Goal: Task Accomplishment & Management: Complete application form

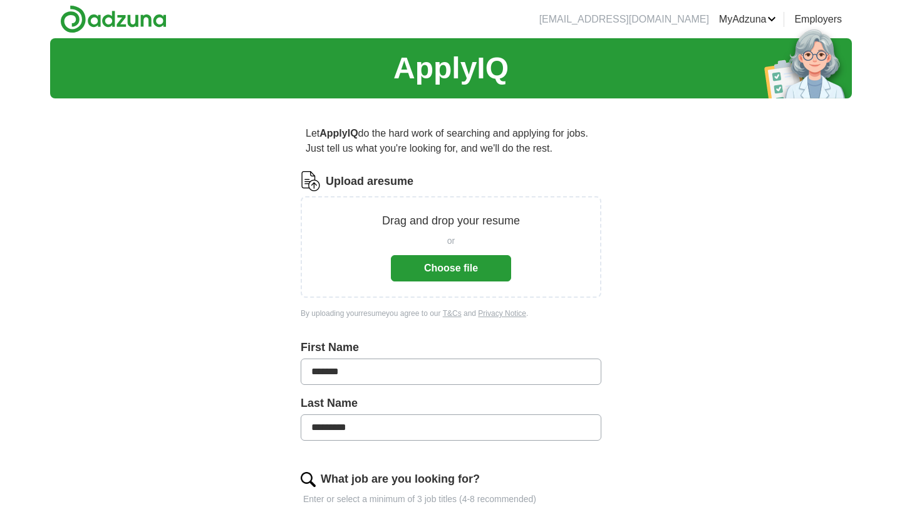
click at [481, 266] on button "Choose file" at bounding box center [451, 268] width 120 height 26
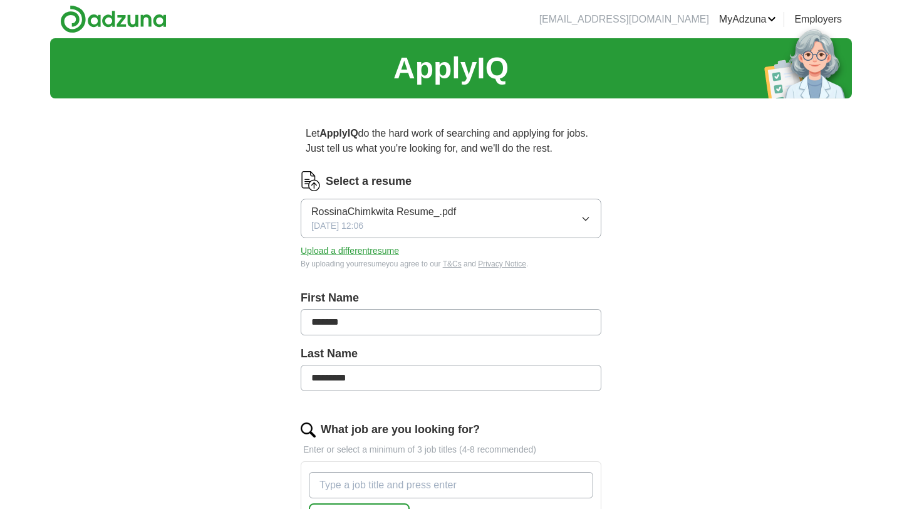
click at [449, 211] on span "RossinaChimkwita Resume_.pdf" at bounding box center [383, 211] width 145 height 15
click at [420, 260] on span "RossinaChimkwita Resume_.pdf" at bounding box center [383, 254] width 145 height 15
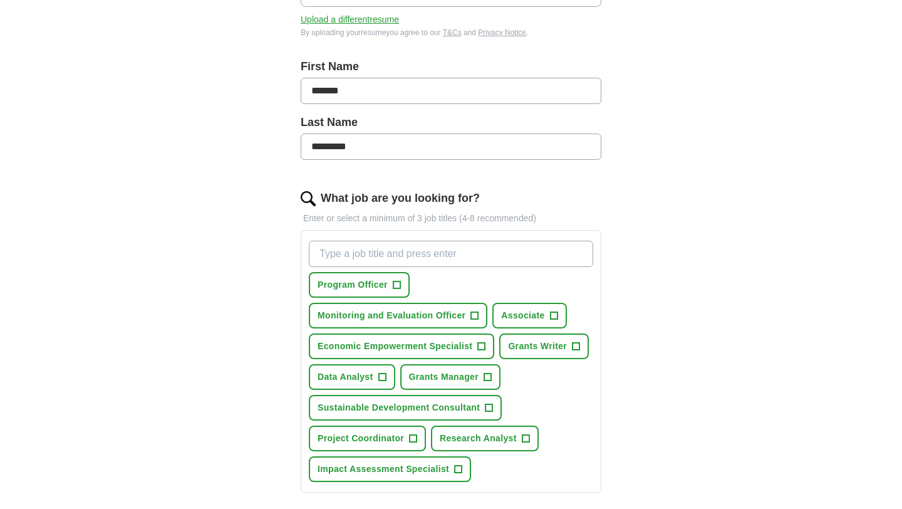
scroll to position [255, 0]
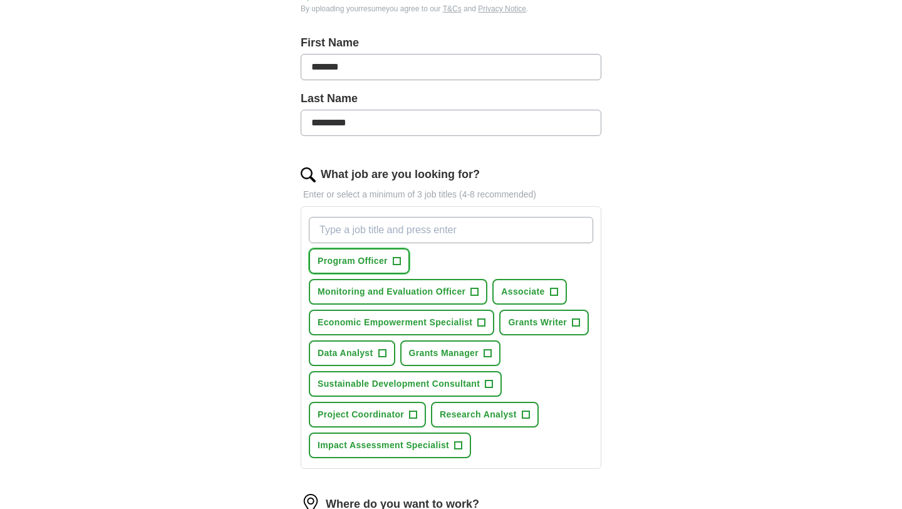
click at [395, 261] on span "+" at bounding box center [397, 261] width 8 height 10
click at [465, 285] on span "Monitoring and Evaluation Officer" at bounding box center [392, 291] width 148 height 13
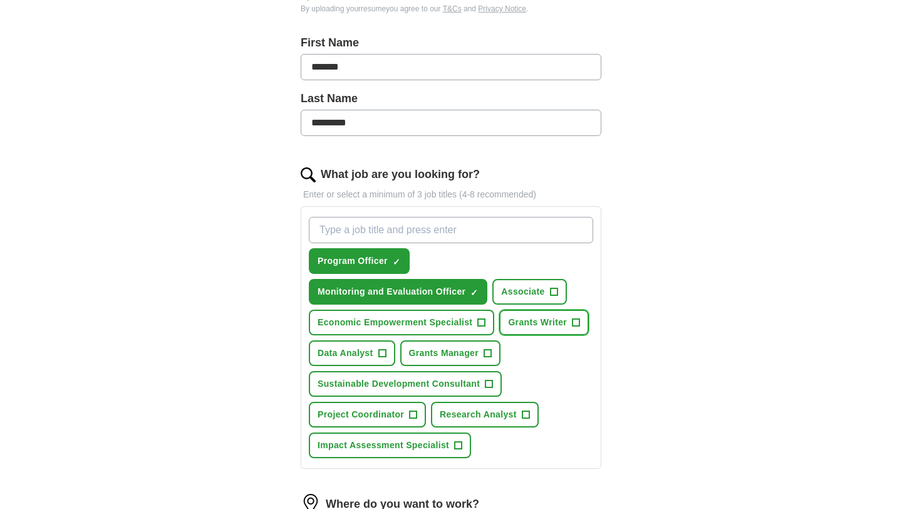
click at [573, 327] on span "+" at bounding box center [577, 323] width 8 height 10
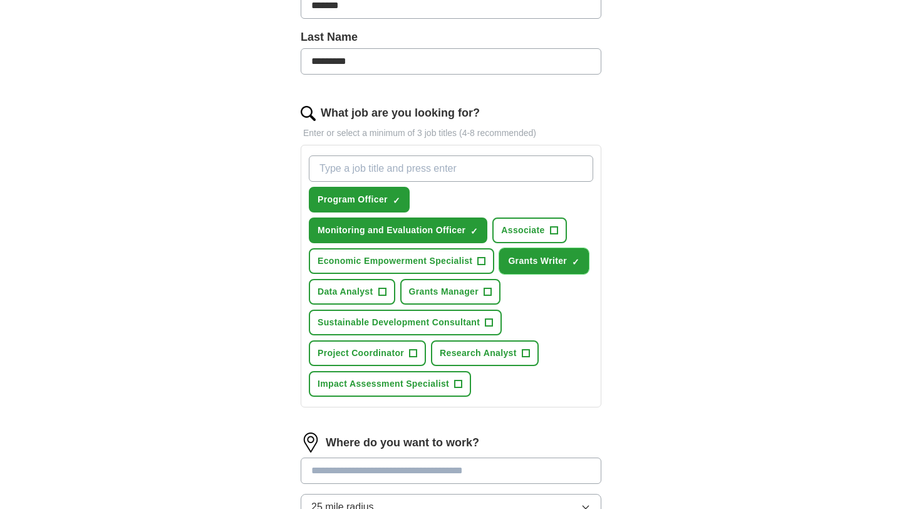
scroll to position [319, 0]
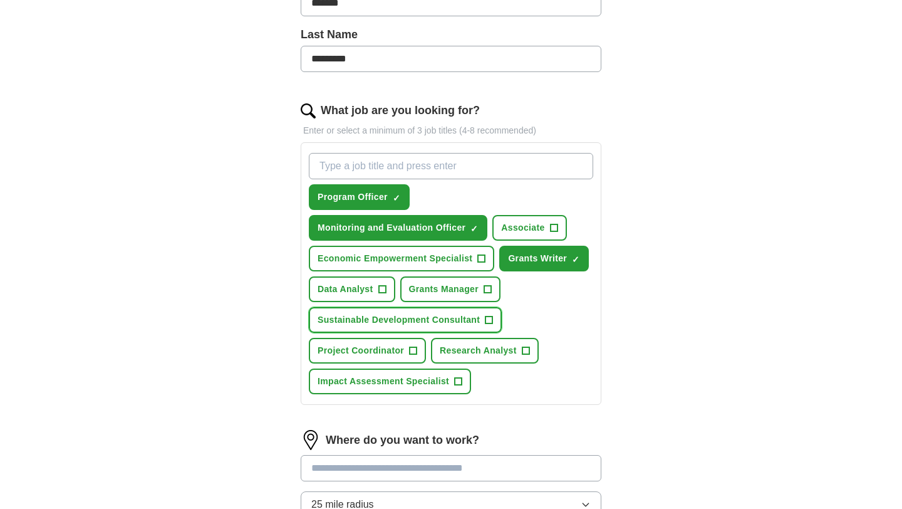
click at [427, 315] on span "Sustainable Development Consultant" at bounding box center [399, 319] width 162 height 13
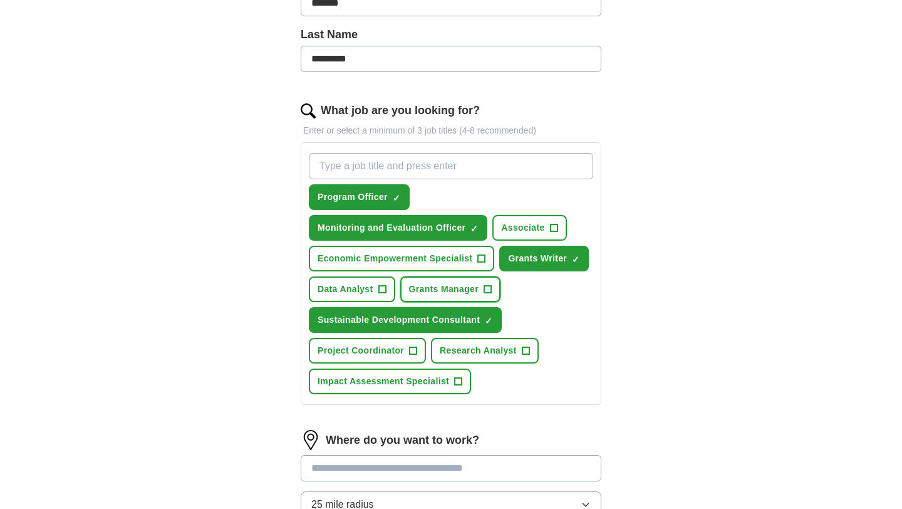
click at [409, 291] on span "Grants Manager" at bounding box center [444, 289] width 70 height 13
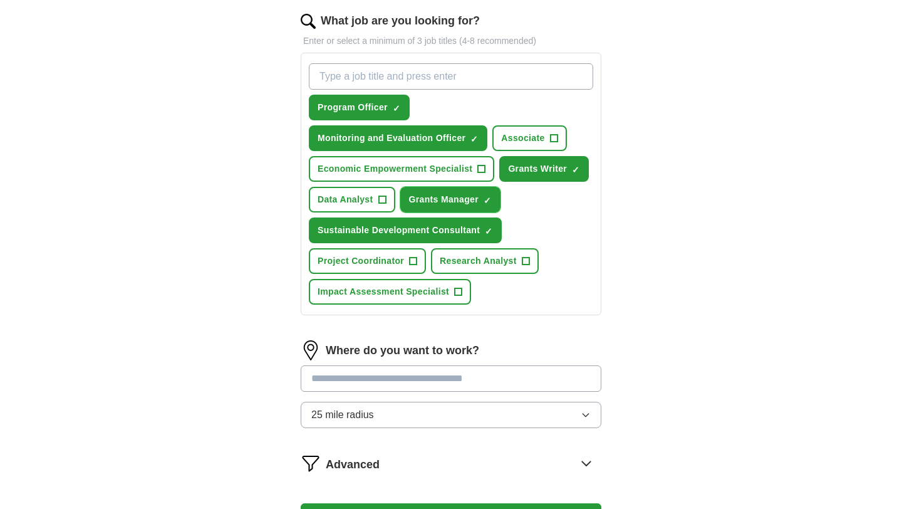
scroll to position [408, 0]
click at [395, 380] on input "text" at bounding box center [451, 379] width 301 height 26
click at [388, 383] on input "text" at bounding box center [451, 379] width 301 height 26
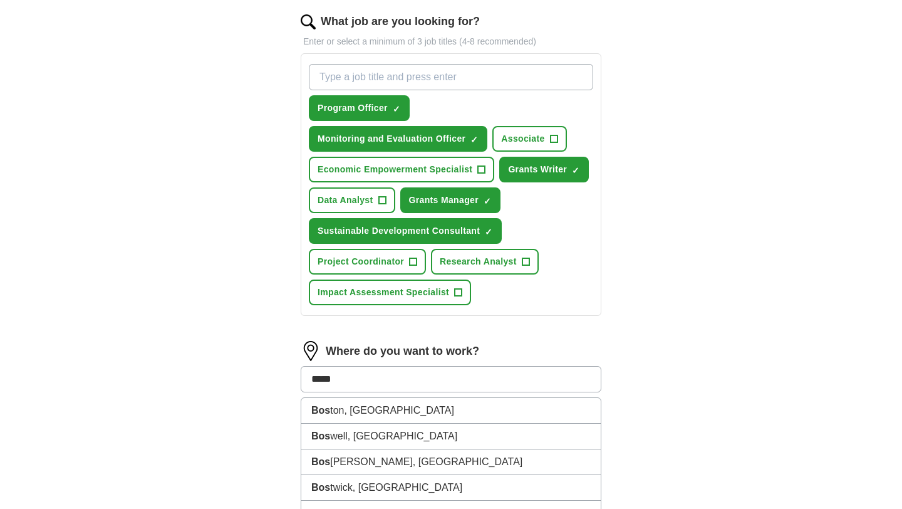
type input "******"
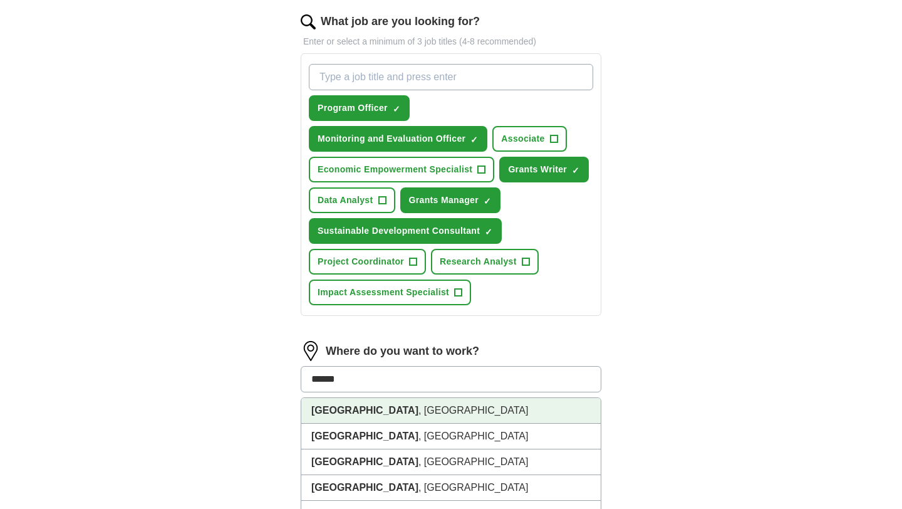
click at [385, 418] on li "[GEOGRAPHIC_DATA] , [GEOGRAPHIC_DATA]" at bounding box center [450, 411] width 299 height 26
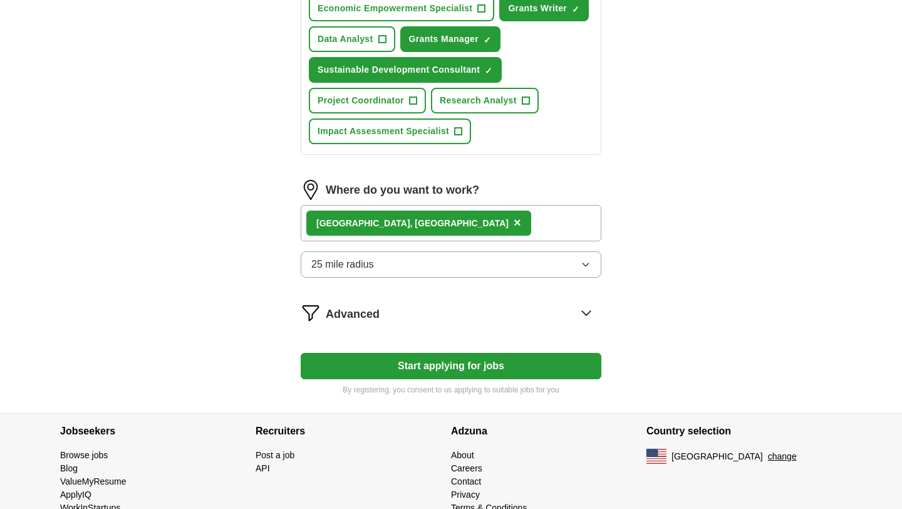
scroll to position [600, 0]
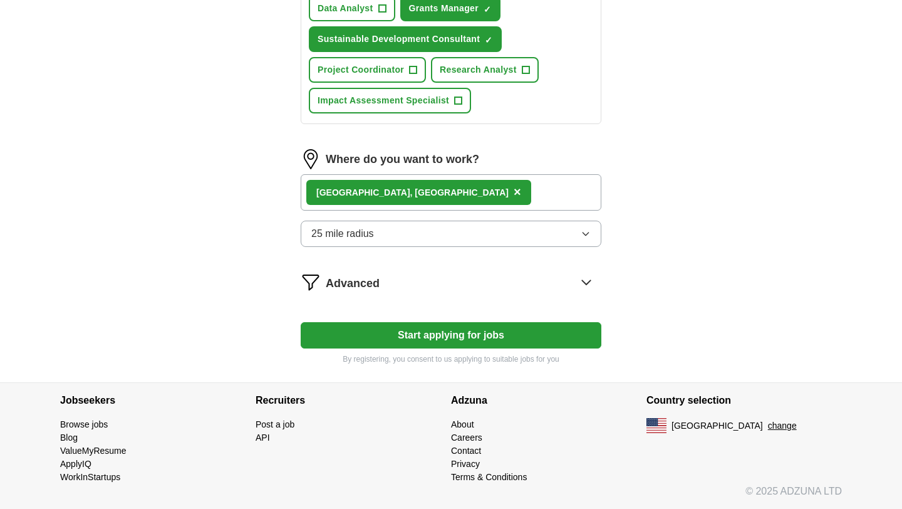
click at [491, 334] on button "Start applying for jobs" at bounding box center [451, 335] width 301 height 26
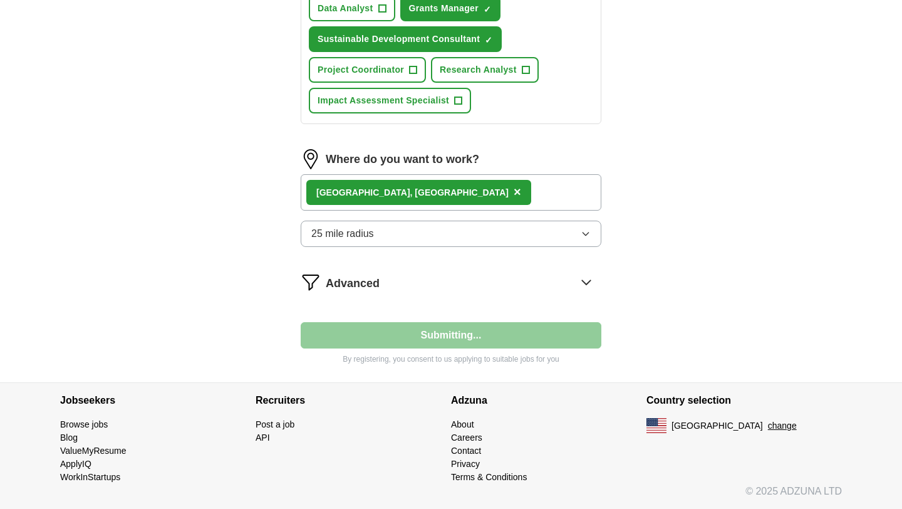
select select "**"
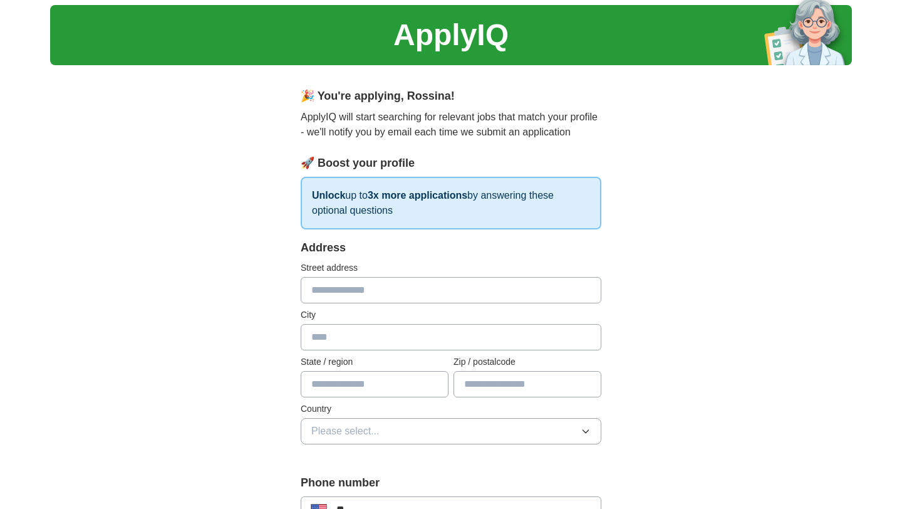
scroll to position [0, 0]
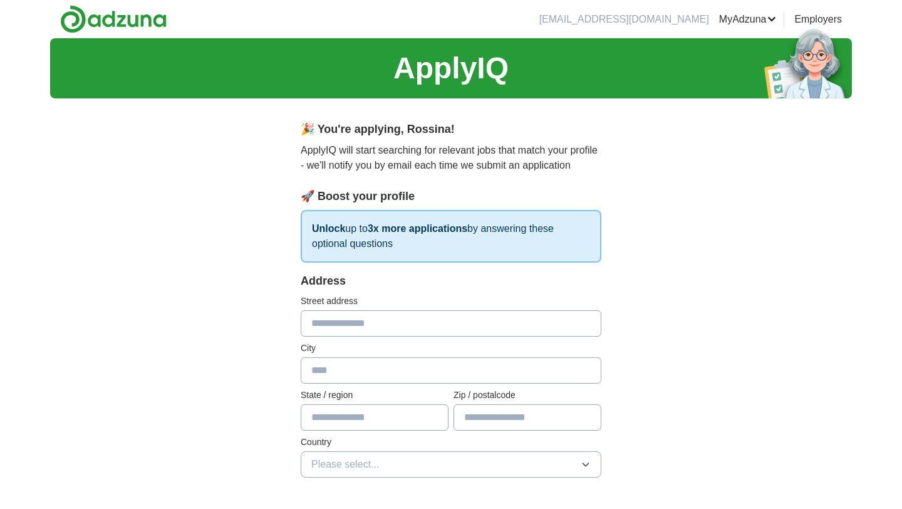
click at [449, 321] on input "text" at bounding box center [451, 323] width 301 height 26
type input "**********"
type input "*******"
type input "**"
type input "*****"
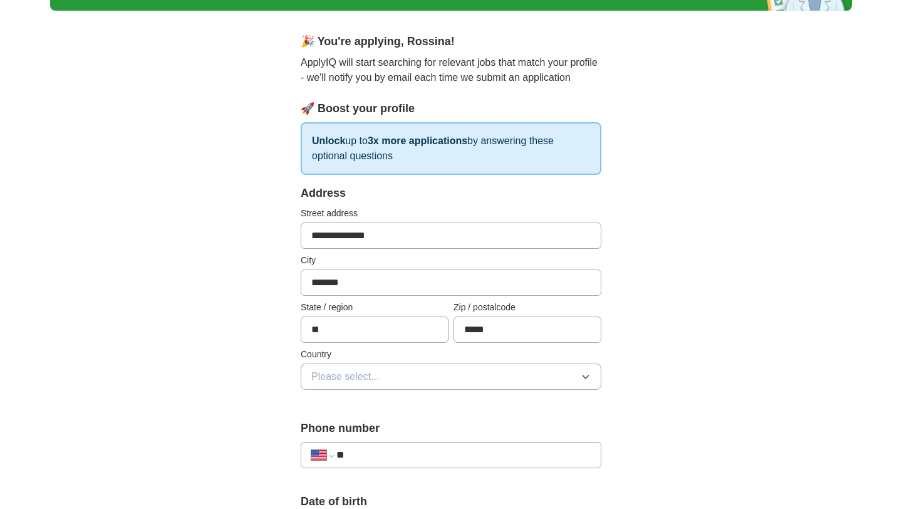
scroll to position [191, 0]
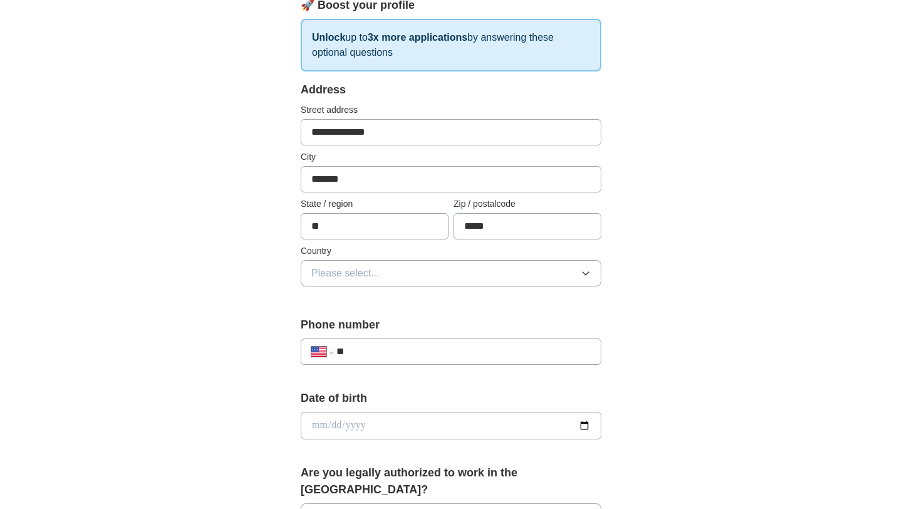
click at [426, 353] on input "**" at bounding box center [463, 351] width 254 height 15
type input "**********"
click at [418, 420] on input "date" at bounding box center [451, 426] width 301 height 28
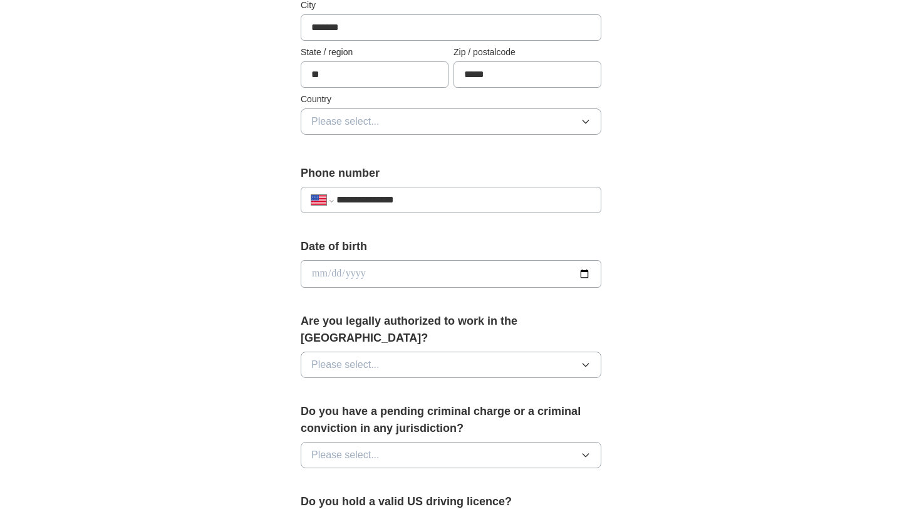
scroll to position [353, 0]
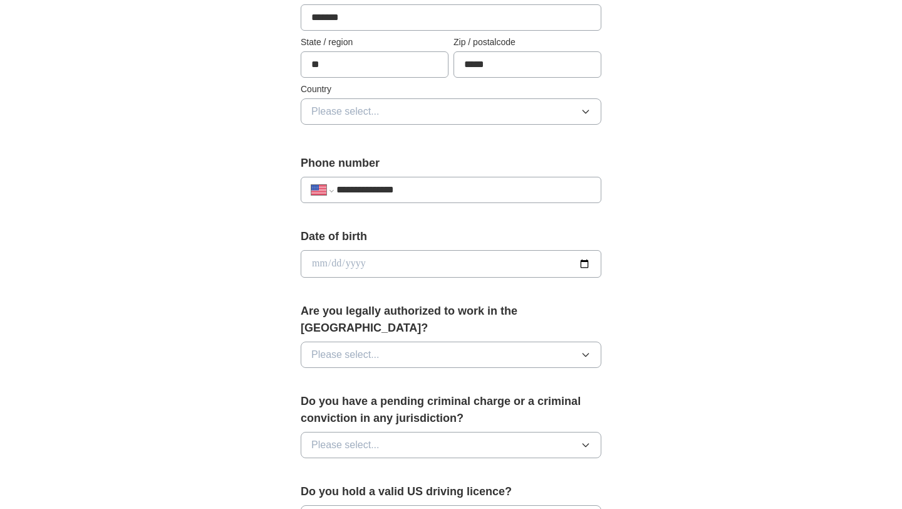
click at [422, 341] on button "Please select..." at bounding box center [451, 354] width 301 height 26
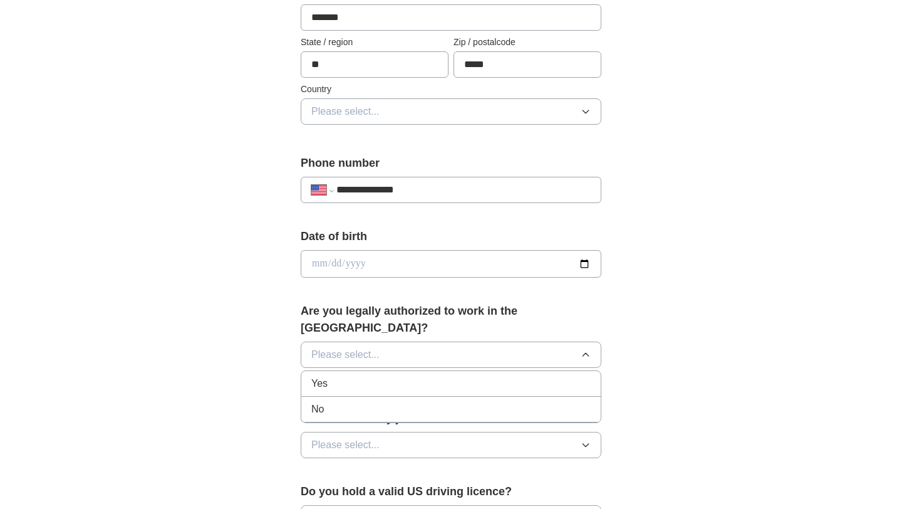
click at [408, 376] on div "Yes" at bounding box center [450, 383] width 279 height 15
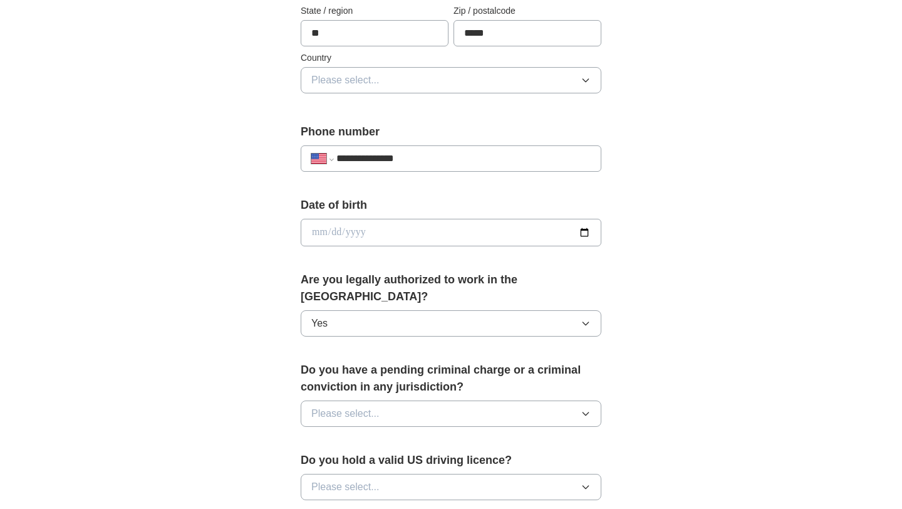
scroll to position [396, 0]
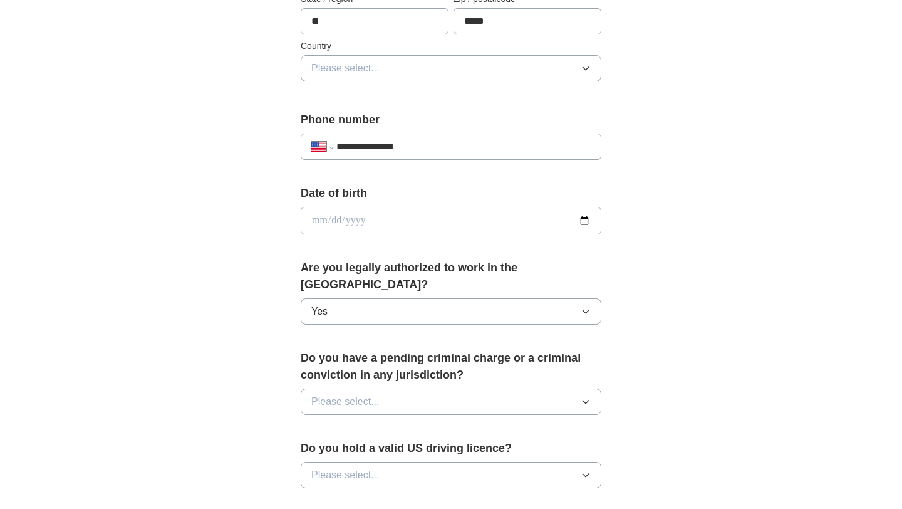
click at [413, 388] on button "Please select..." at bounding box center [451, 401] width 301 height 26
click at [405, 449] on div "No" at bounding box center [450, 456] width 279 height 15
click at [405, 462] on button "Please select..." at bounding box center [451, 475] width 301 height 26
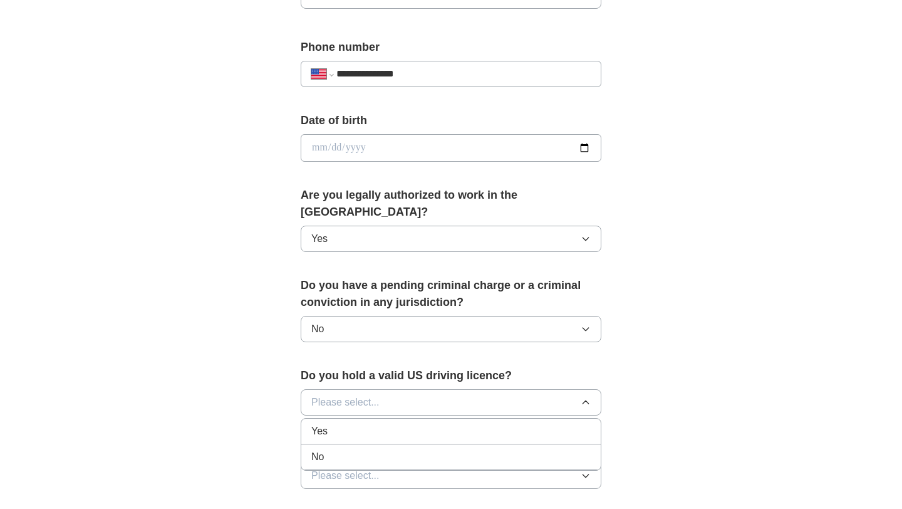
scroll to position [477, 0]
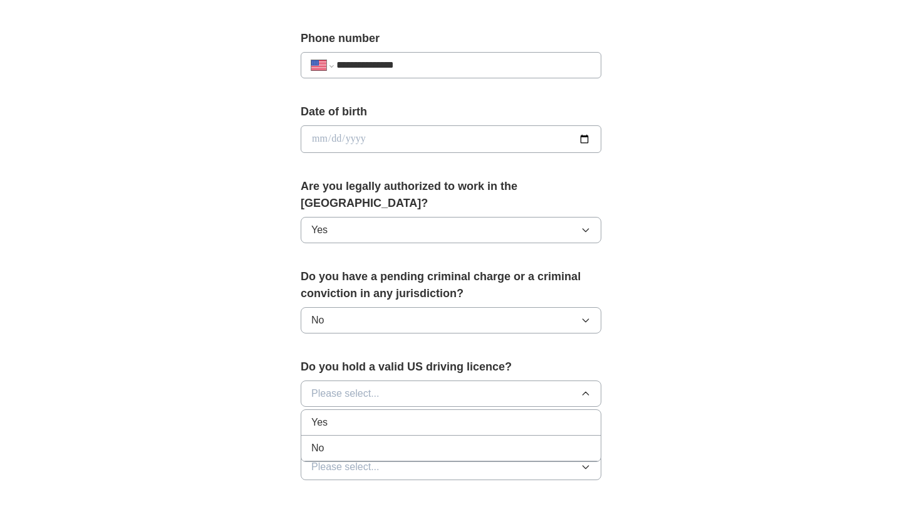
click at [403, 440] on div "No" at bounding box center [450, 447] width 279 height 15
click at [404, 455] on button "Please select..." at bounding box center [451, 467] width 301 height 26
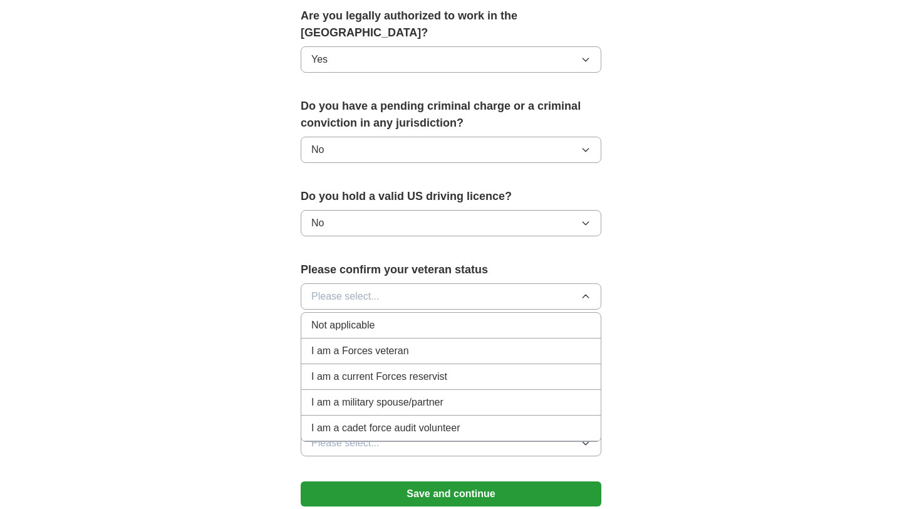
scroll to position [652, 0]
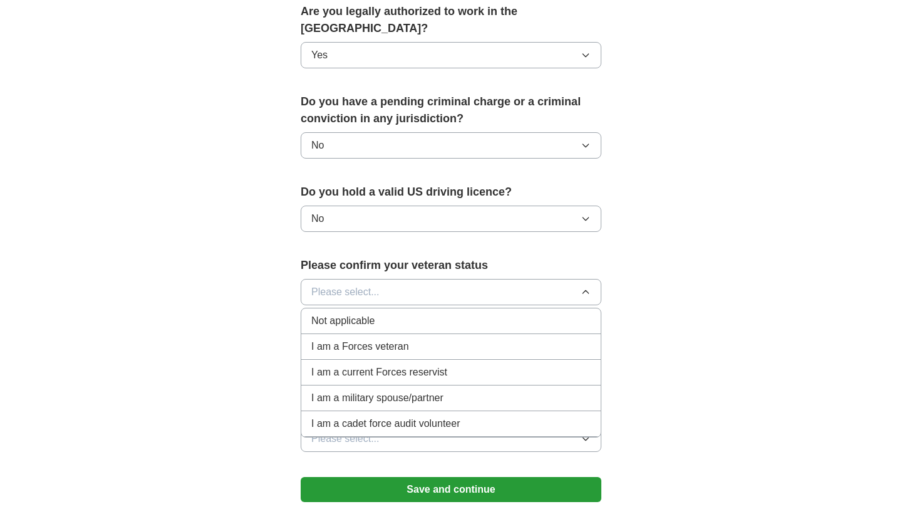
click at [403, 313] on div "Not applicable" at bounding box center [450, 320] width 279 height 15
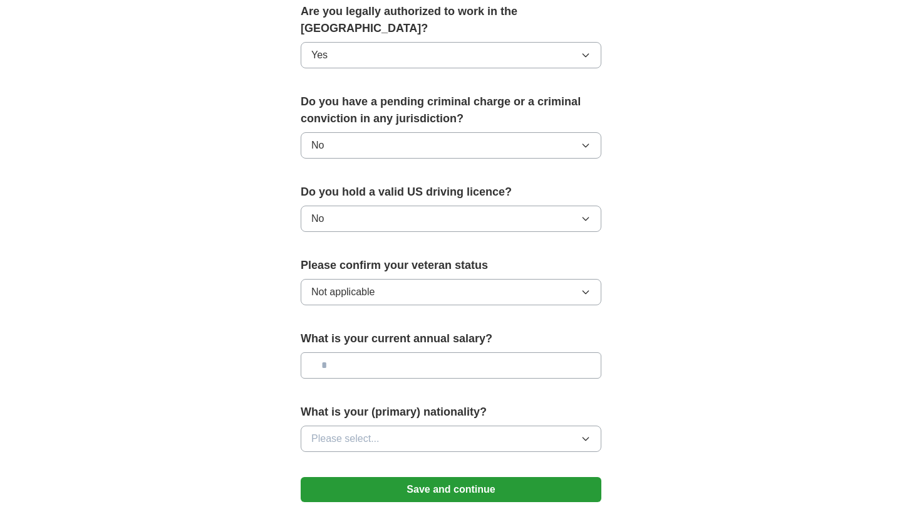
scroll to position [691, 0]
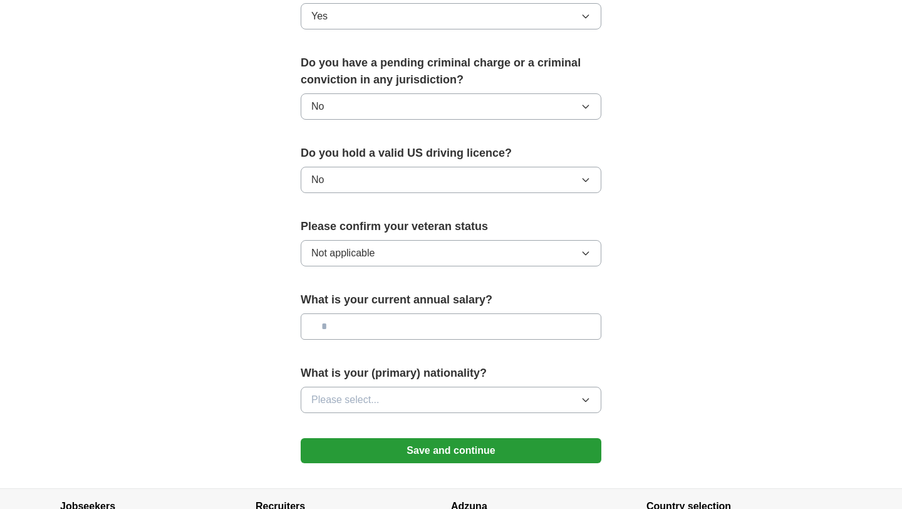
click at [401, 316] on input "text" at bounding box center [451, 326] width 301 height 26
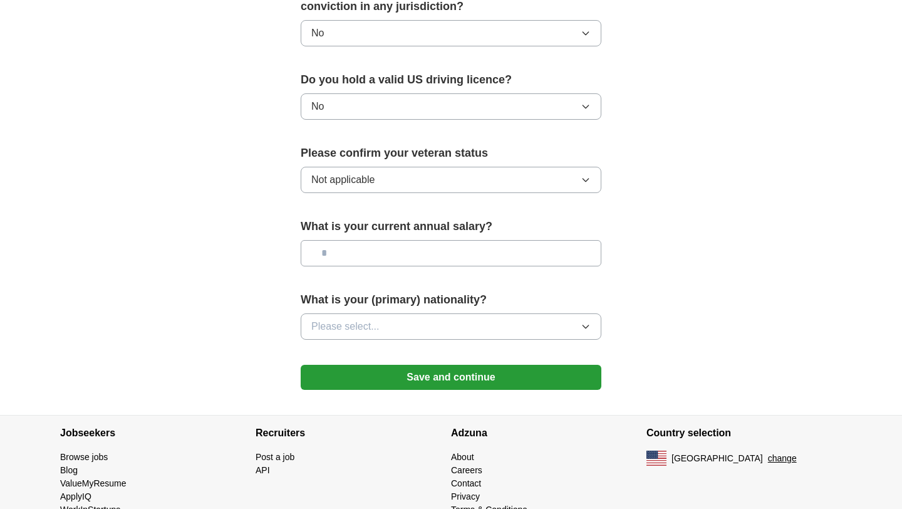
scroll to position [765, 0]
click at [415, 313] on button "Please select..." at bounding box center [451, 326] width 301 height 26
click at [408, 364] on button "Save and continue" at bounding box center [451, 376] width 301 height 25
